Goal: Information Seeking & Learning: Learn about a topic

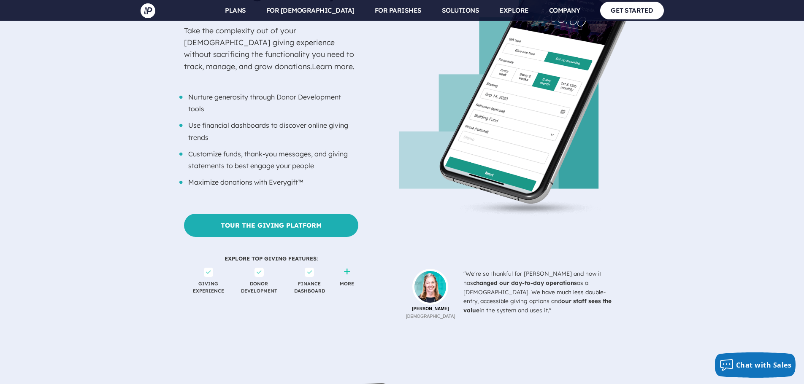
scroll to position [1013, 0]
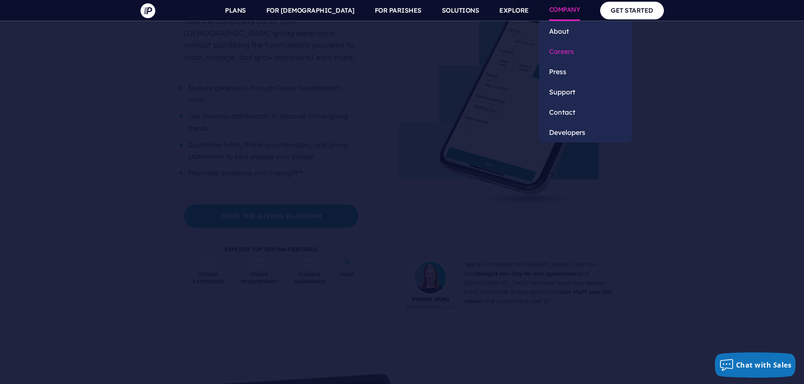
click at [572, 53] on link "Careers" at bounding box center [585, 51] width 93 height 20
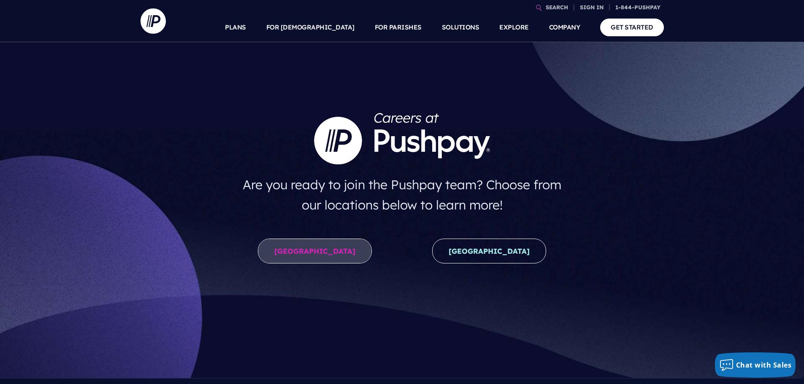
click at [317, 253] on link "[GEOGRAPHIC_DATA]" at bounding box center [315, 251] width 114 height 25
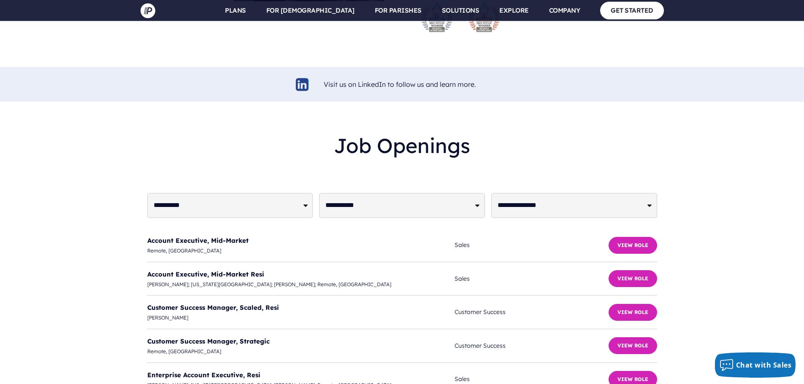
scroll to position [1984, 0]
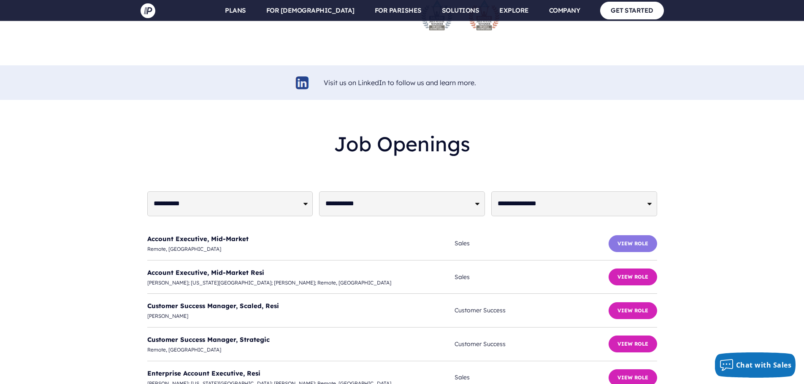
click at [626, 236] on button "View Role" at bounding box center [633, 244] width 49 height 17
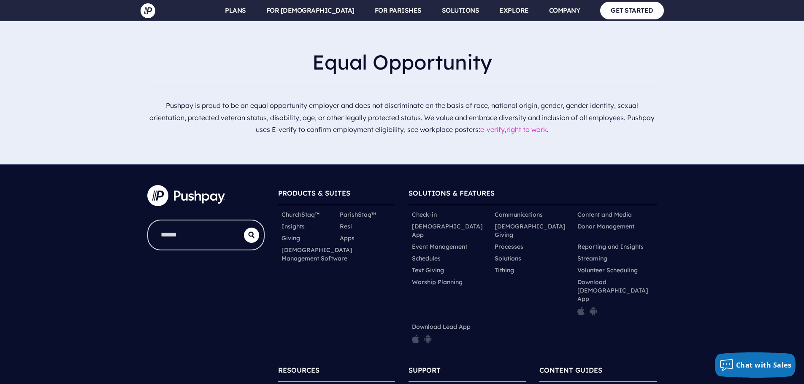
scroll to position [2756, 0]
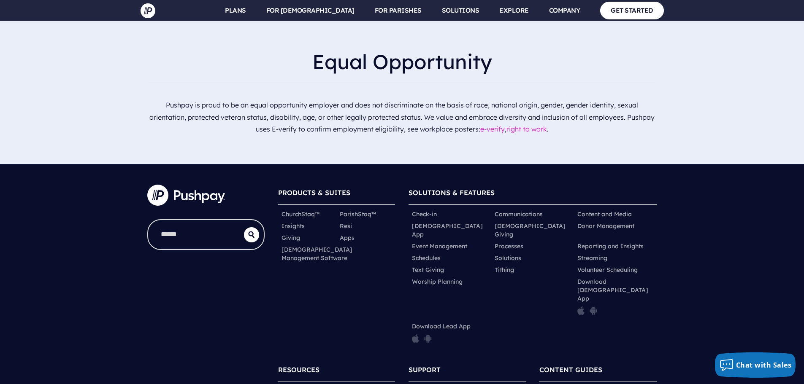
click at [744, 197] on div "PRODUCTS & SUITES ChurchStaq™ ParishStaq™ Insights" at bounding box center [402, 325] width 804 height 320
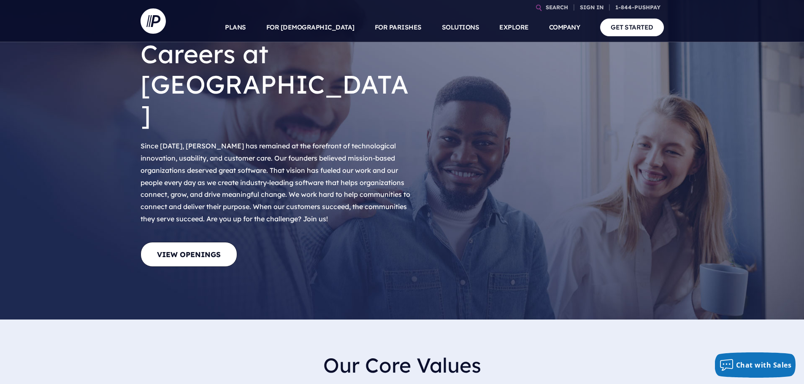
scroll to position [0, 0]
